Goal: Check status: Check status

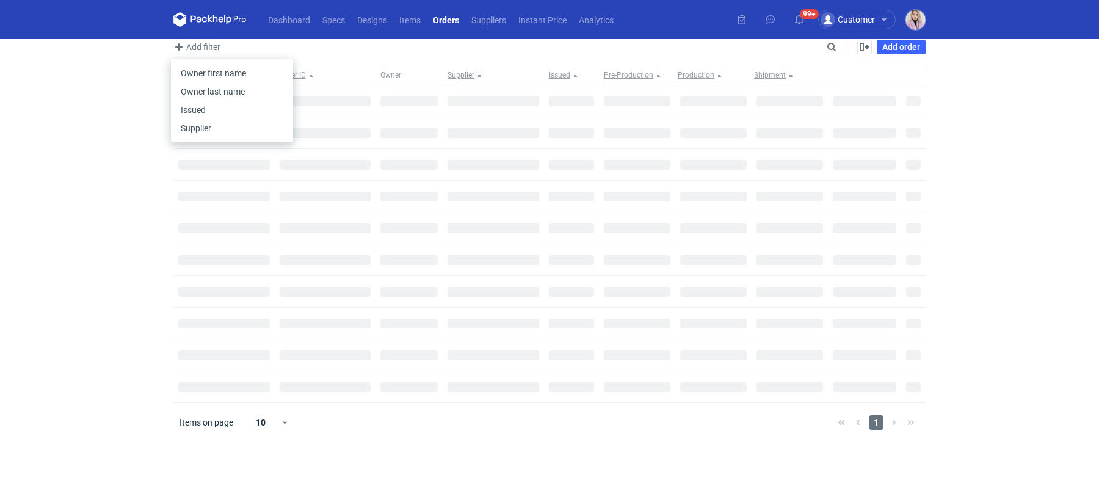
click at [195, 26] on icon at bounding box center [209, 19] width 73 height 15
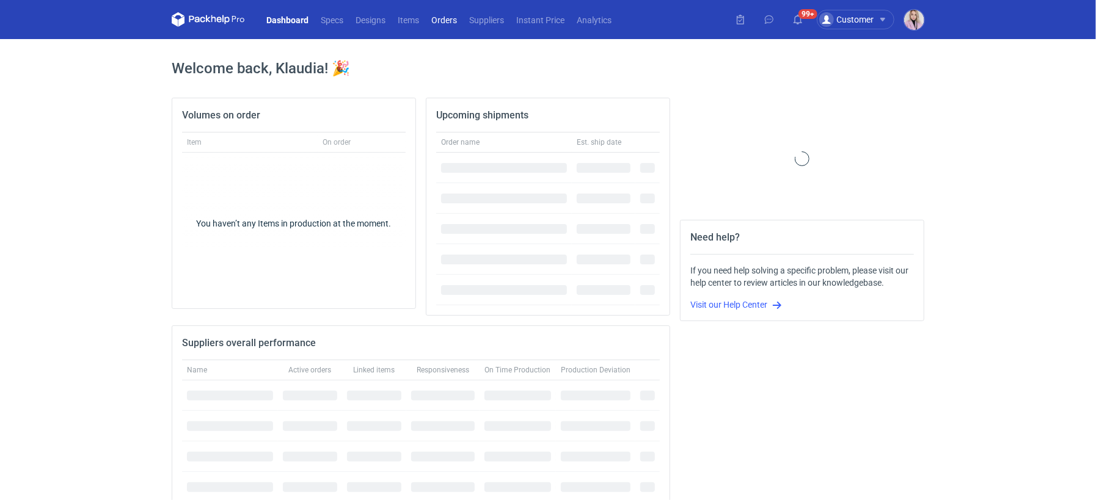
click at [440, 21] on link "Orders" at bounding box center [444, 19] width 38 height 15
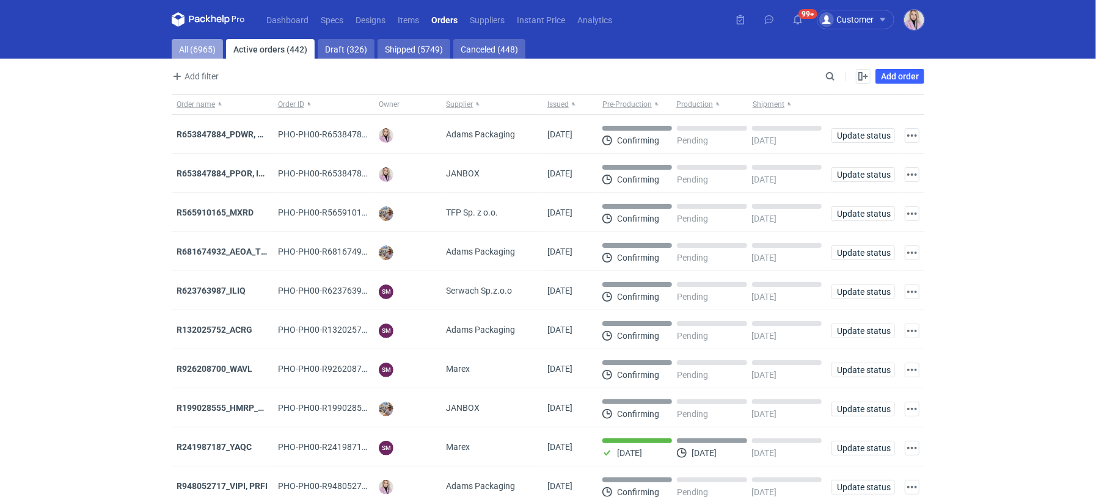
click at [191, 42] on link "All (6965)" at bounding box center [197, 49] width 51 height 20
click at [836, 71] on input "Search" at bounding box center [776, 76] width 121 height 15
paste input "KDEL"
type input "KDEL"
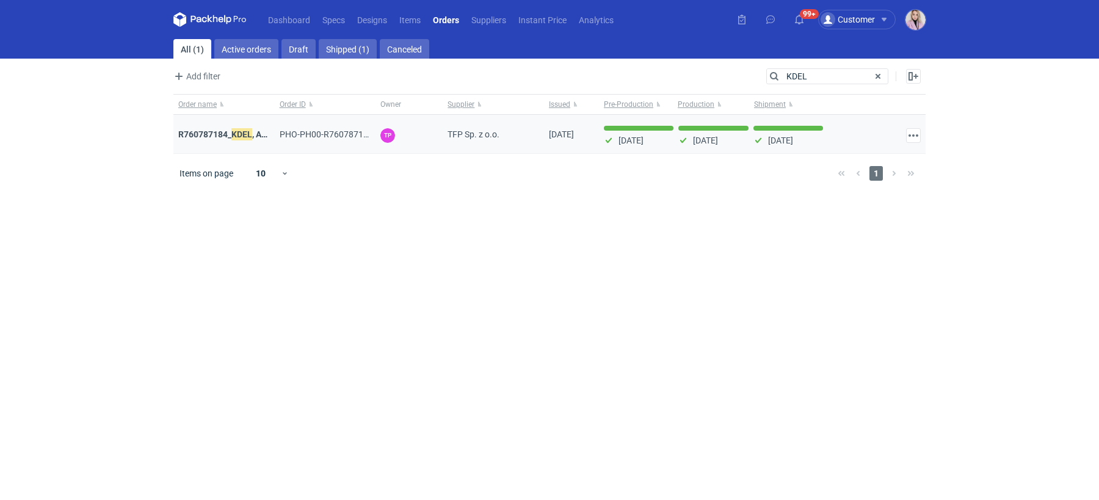
click at [225, 139] on div "R760787184_ KDEL , APEO" at bounding box center [224, 134] width 92 height 12
click at [232, 128] on em "KDEL" at bounding box center [241, 134] width 21 height 13
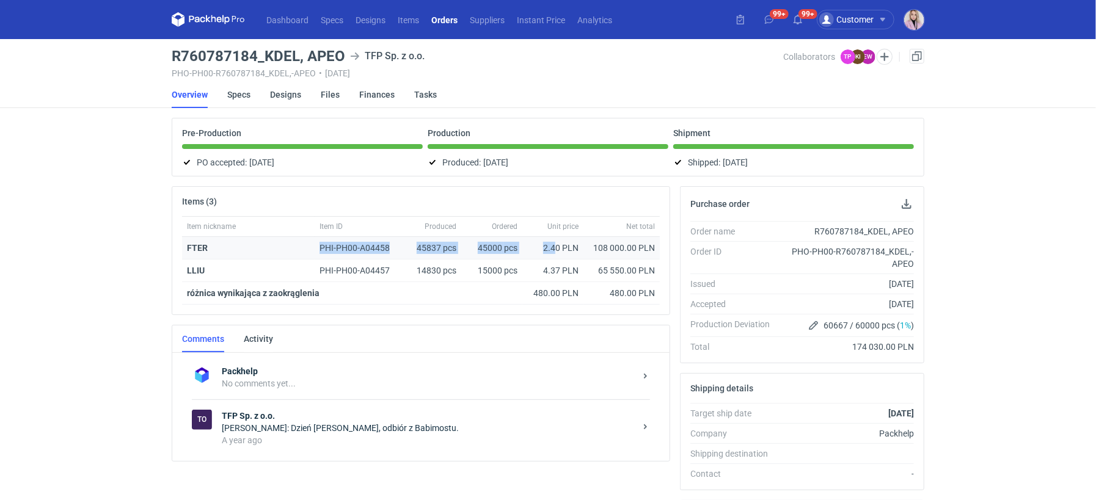
drag, startPoint x: 212, startPoint y: 247, endPoint x: 561, endPoint y: 244, distance: 348.8
click at [559, 244] on div "FTER PHI-PH00-A04458 45837 pcs 45000 pcs 2.40 PLN 108 000.00 PLN" at bounding box center [421, 248] width 478 height 23
